Goal: Entertainment & Leisure: Consume media (video, audio)

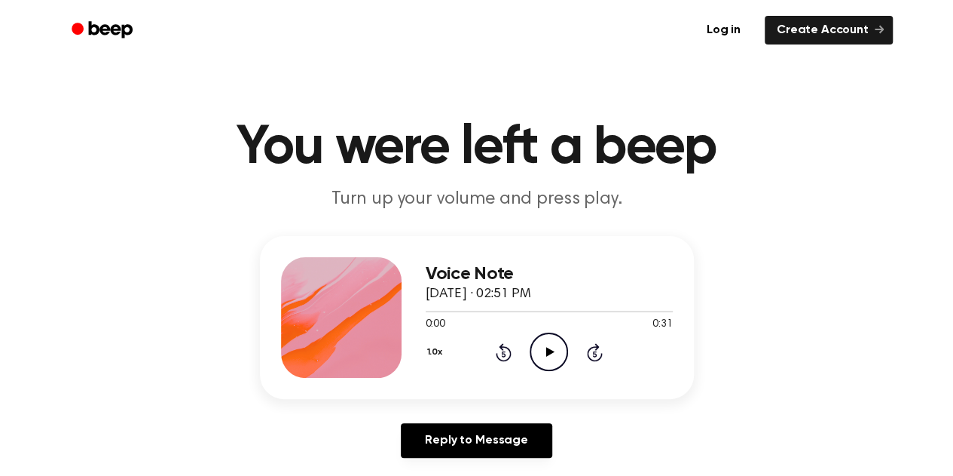
drag, startPoint x: 0, startPoint y: 0, endPoint x: 158, endPoint y: 205, distance: 259.0
click at [158, 205] on header "You were left a beep Turn up your volume and press play." at bounding box center [476, 166] width 917 height 91
click at [549, 341] on icon "Play Audio" at bounding box center [549, 351] width 38 height 38
drag, startPoint x: 803, startPoint y: 2, endPoint x: 549, endPoint y: 46, distance: 258.6
click at [549, 46] on ul "Log in Create Account" at bounding box center [525, 30] width 735 height 35
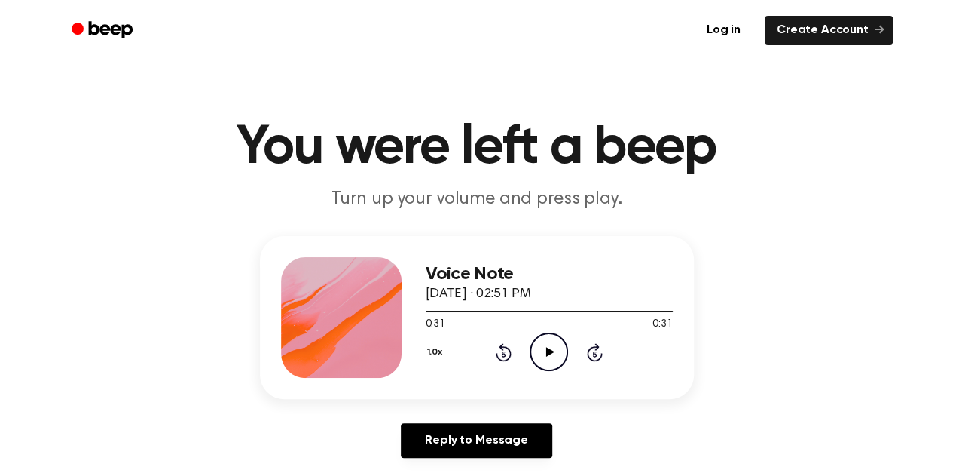
click at [361, 326] on div at bounding box center [341, 317] width 121 height 121
click at [535, 356] on icon "Play Audio" at bounding box center [549, 351] width 38 height 38
click at [545, 353] on icon "Pause Audio" at bounding box center [549, 351] width 38 height 38
click at [543, 364] on icon "Play Audio" at bounding box center [549, 351] width 38 height 38
click at [543, 363] on icon "Pause Audio" at bounding box center [549, 351] width 38 height 38
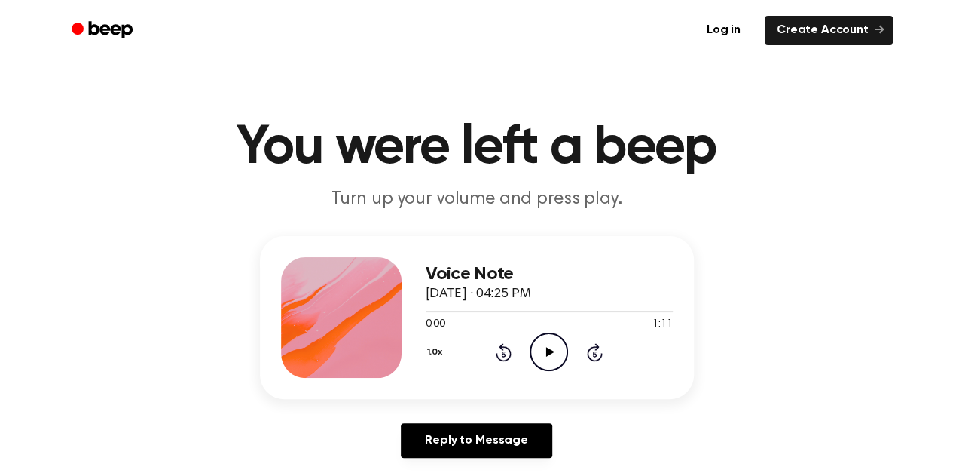
click at [546, 363] on icon "Play Audio" at bounding box center [549, 351] width 38 height 38
click at [549, 356] on icon "Play Audio" at bounding box center [549, 351] width 38 height 38
click at [549, 356] on icon "Pause Audio" at bounding box center [549, 351] width 38 height 38
click at [547, 354] on icon at bounding box center [550, 352] width 8 height 10
drag, startPoint x: 442, startPoint y: 309, endPoint x: 390, endPoint y: 316, distance: 52.4
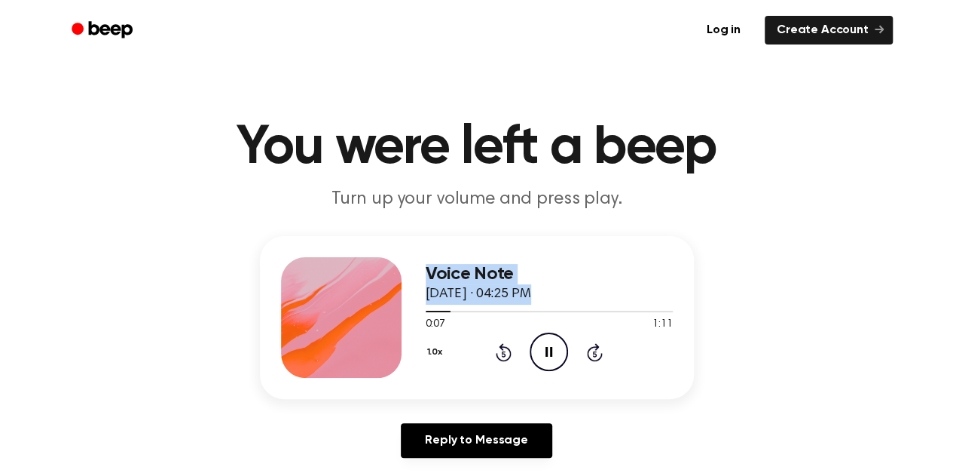
click at [390, 316] on div "Voice Note September 24, 2025 · 04:25 PM 0:07 1:11 Your browser does not suppor…" at bounding box center [477, 317] width 434 height 163
click at [551, 354] on icon at bounding box center [549, 352] width 7 height 10
click at [540, 335] on circle at bounding box center [549, 351] width 37 height 37
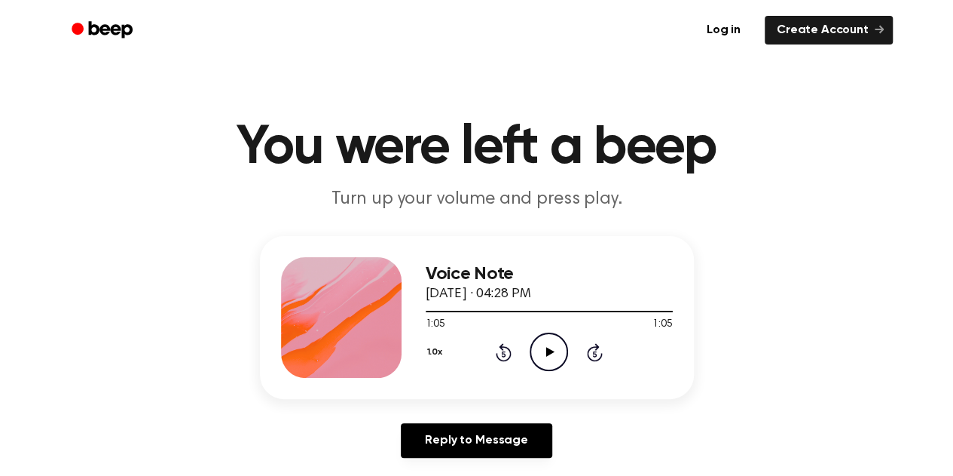
click at [534, 347] on icon "Play Audio" at bounding box center [549, 351] width 38 height 38
click at [549, 346] on icon "Pause Audio" at bounding box center [549, 351] width 38 height 38
click at [544, 358] on icon "Play Audio" at bounding box center [549, 351] width 38 height 38
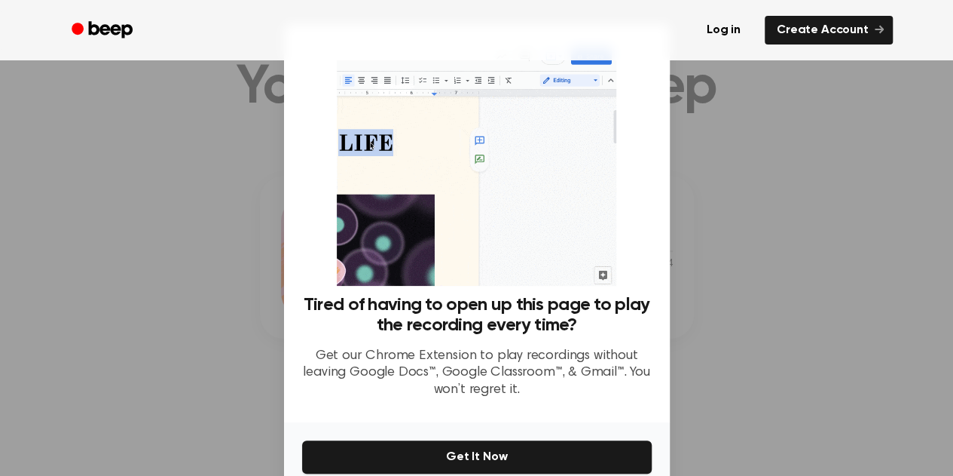
scroll to position [178, 0]
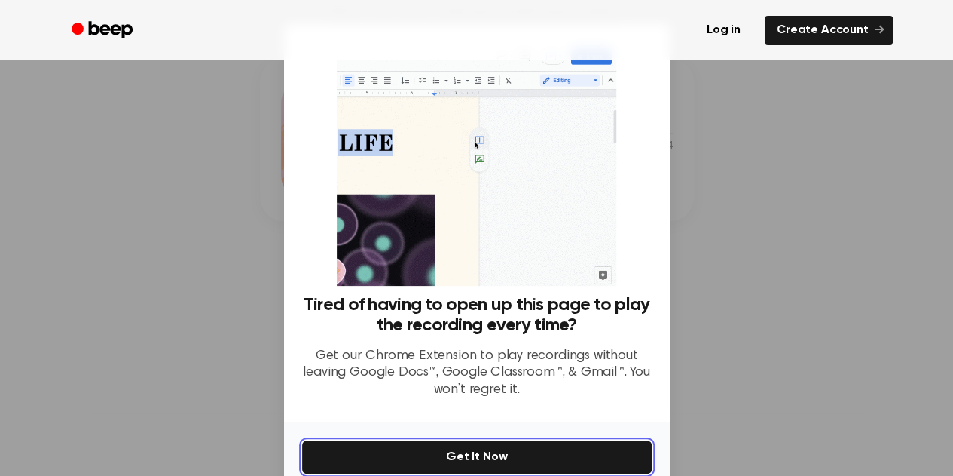
click at [436, 456] on button "Get It Now" at bounding box center [477, 456] width 350 height 33
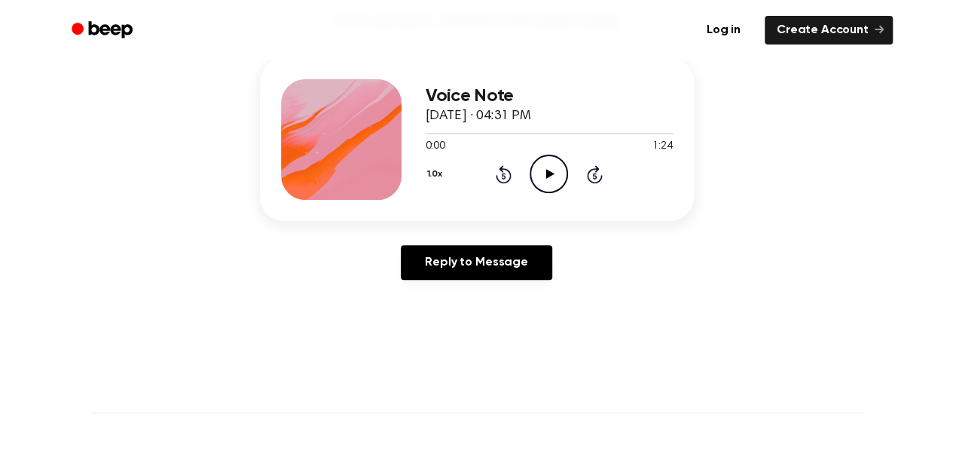
click at [563, 173] on icon "Play Audio" at bounding box center [549, 174] width 38 height 38
click at [552, 166] on icon "Play Audio" at bounding box center [549, 174] width 38 height 38
click at [548, 176] on icon "Pause Audio" at bounding box center [549, 174] width 38 height 38
click at [546, 180] on icon "Play Audio" at bounding box center [549, 174] width 38 height 38
click at [546, 173] on icon at bounding box center [549, 174] width 7 height 10
